Goal: Check status

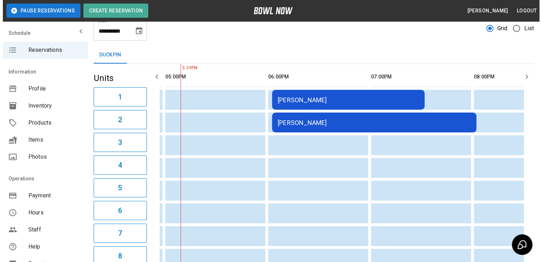
scroll to position [0, 408]
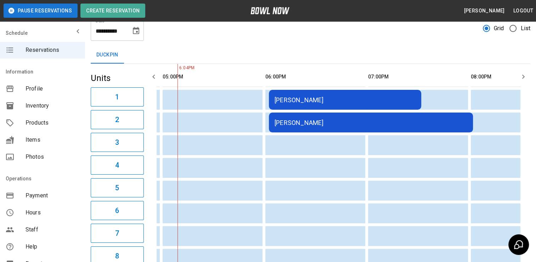
click at [320, 119] on div "[PERSON_NAME]" at bounding box center [371, 122] width 193 height 7
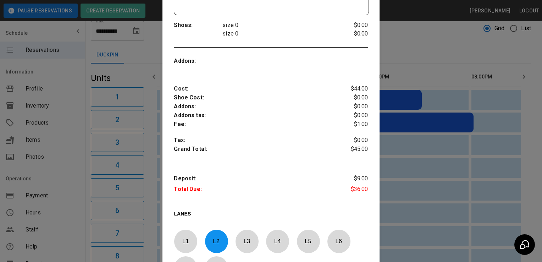
scroll to position [201, 0]
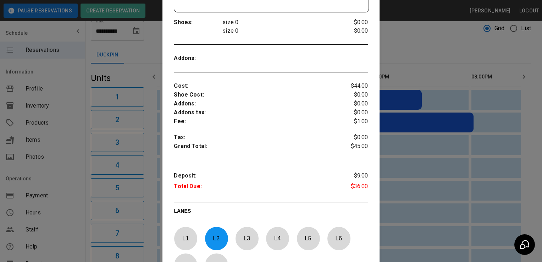
click at [424, 134] on div at bounding box center [271, 131] width 542 height 262
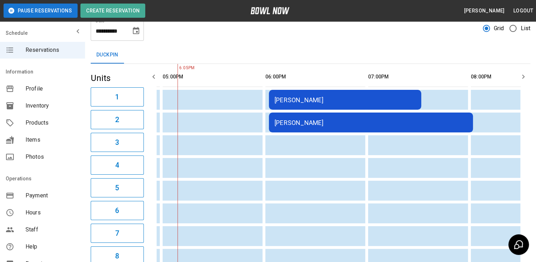
click at [383, 104] on td "[PERSON_NAME]" at bounding box center [345, 100] width 152 height 20
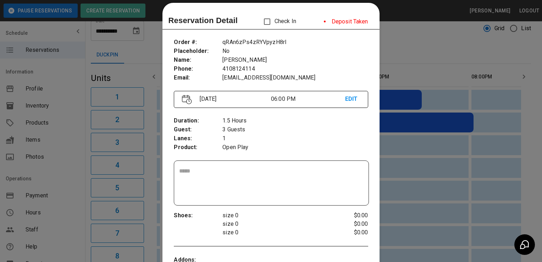
scroll to position [11, 0]
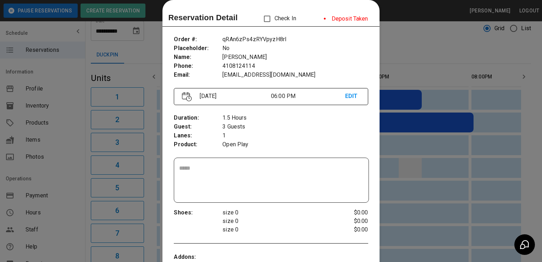
drag, startPoint x: 414, startPoint y: 144, endPoint x: 411, endPoint y: 161, distance: 17.0
click at [411, 161] on div at bounding box center [271, 131] width 542 height 262
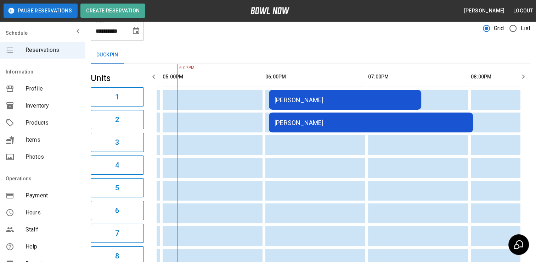
click at [343, 101] on div "[PERSON_NAME]" at bounding box center [345, 99] width 141 height 7
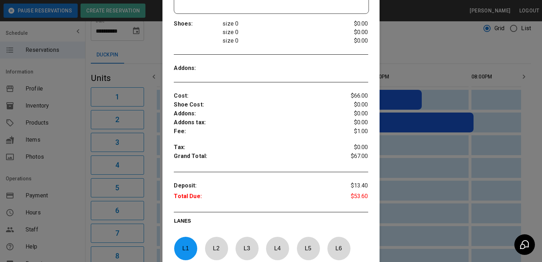
scroll to position [210, 0]
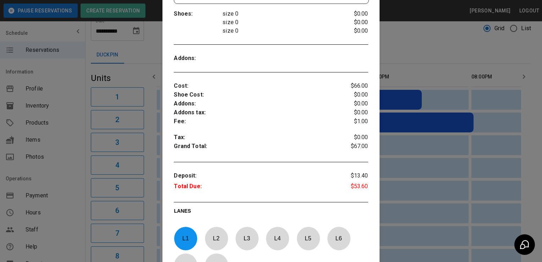
click at [391, 139] on div at bounding box center [271, 131] width 542 height 262
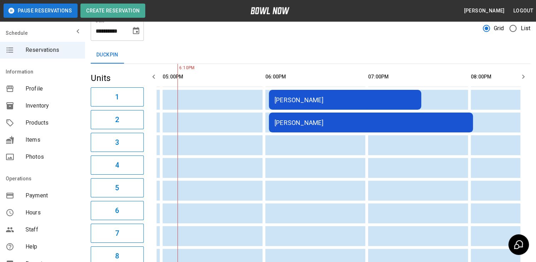
click at [371, 129] on td "[PERSON_NAME]" at bounding box center [371, 122] width 204 height 20
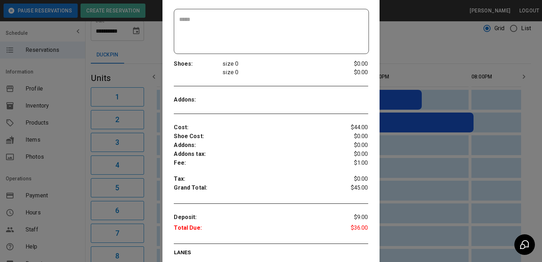
scroll to position [160, 0]
click at [411, 166] on div at bounding box center [271, 131] width 542 height 262
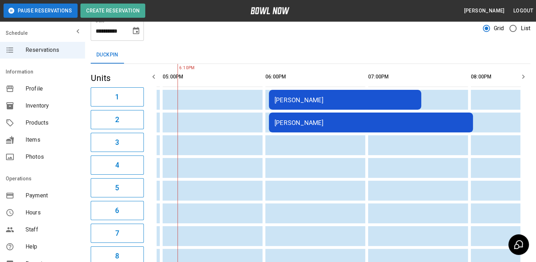
click at [354, 103] on td "[PERSON_NAME]" at bounding box center [345, 100] width 152 height 20
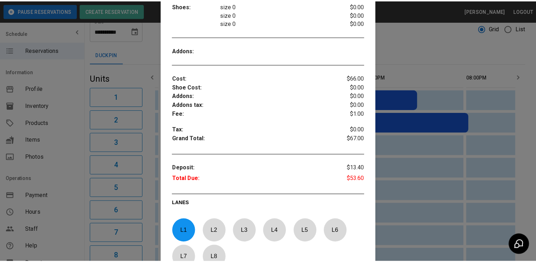
scroll to position [218, 0]
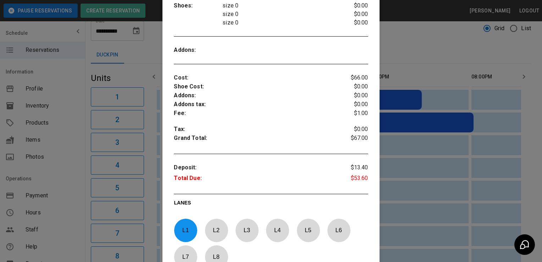
click at [394, 161] on div at bounding box center [271, 131] width 542 height 262
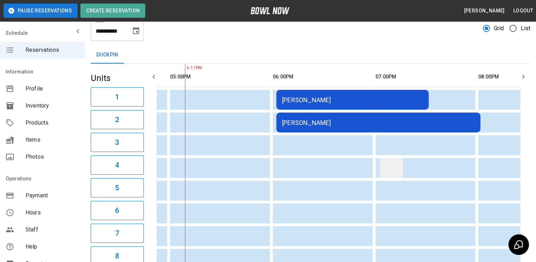
scroll to position [0, 0]
